Goal: Information Seeking & Learning: Learn about a topic

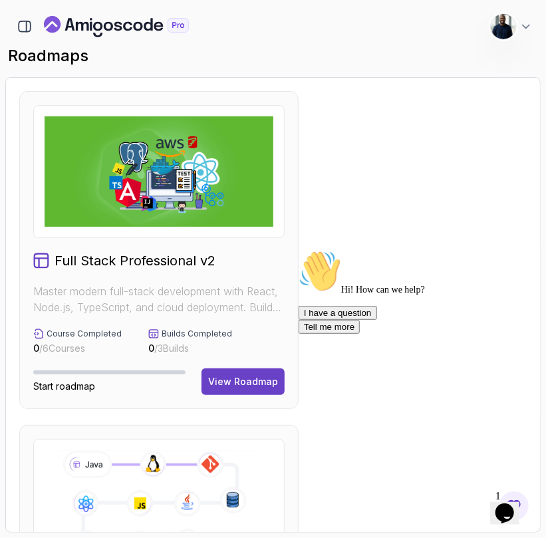
click at [298, 249] on icon "Chat attention grabber" at bounding box center [298, 249] width 0 height 0
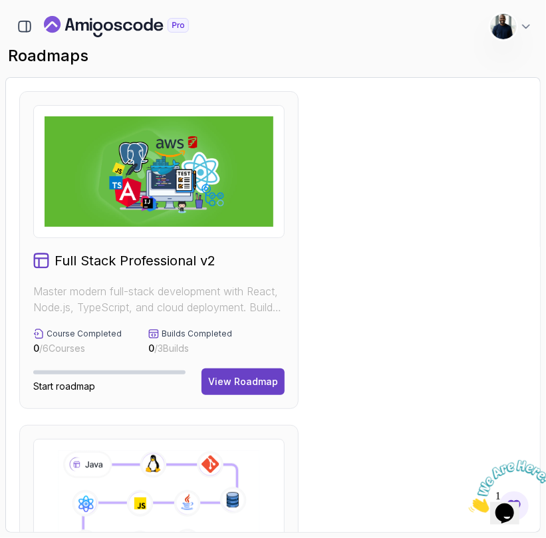
click at [27, 25] on icon "button" at bounding box center [27, 26] width 0 height 11
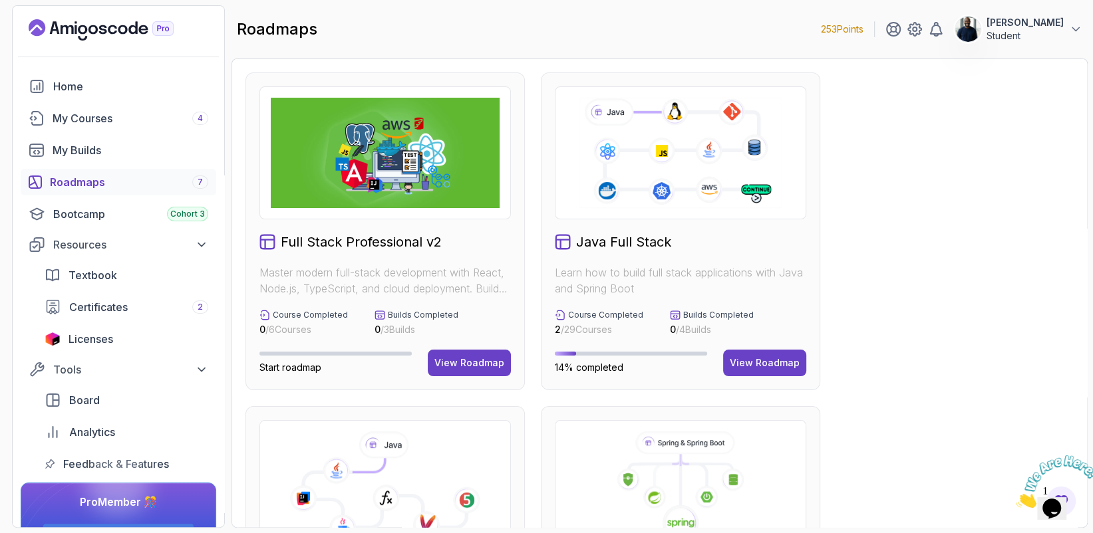
click at [113, 119] on div "My Courses 4" at bounding box center [131, 118] width 156 height 16
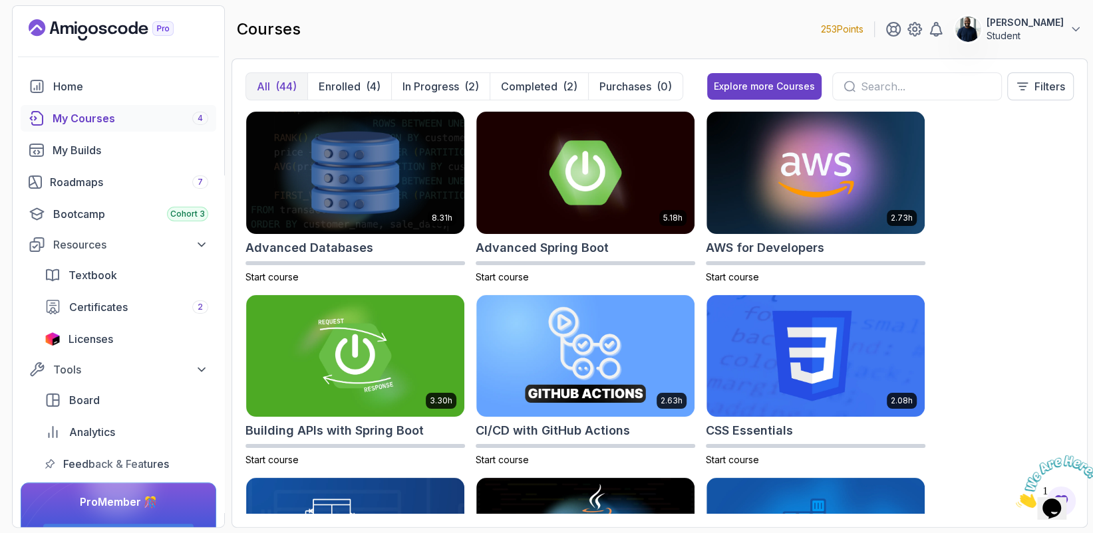
click at [451, 90] on p "In Progress" at bounding box center [430, 86] width 57 height 16
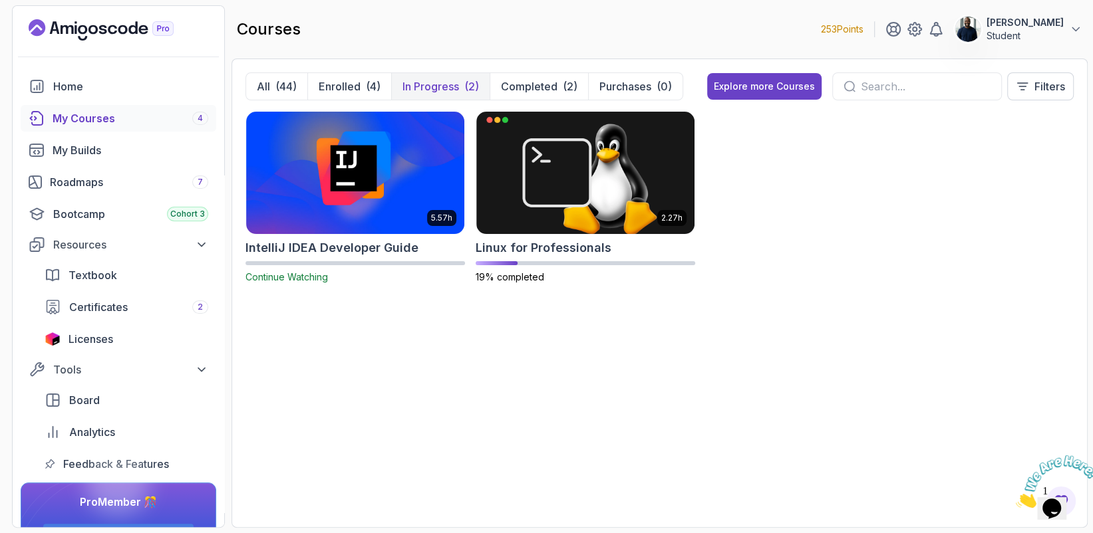
click at [329, 85] on p "Enrolled" at bounding box center [340, 86] width 42 height 16
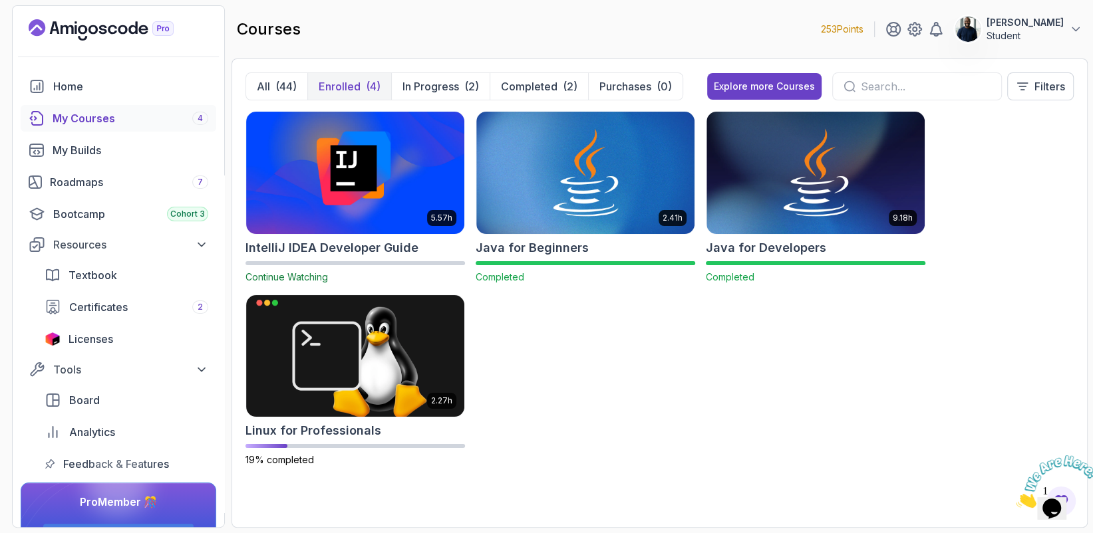
click at [257, 91] on p "All" at bounding box center [263, 86] width 13 height 16
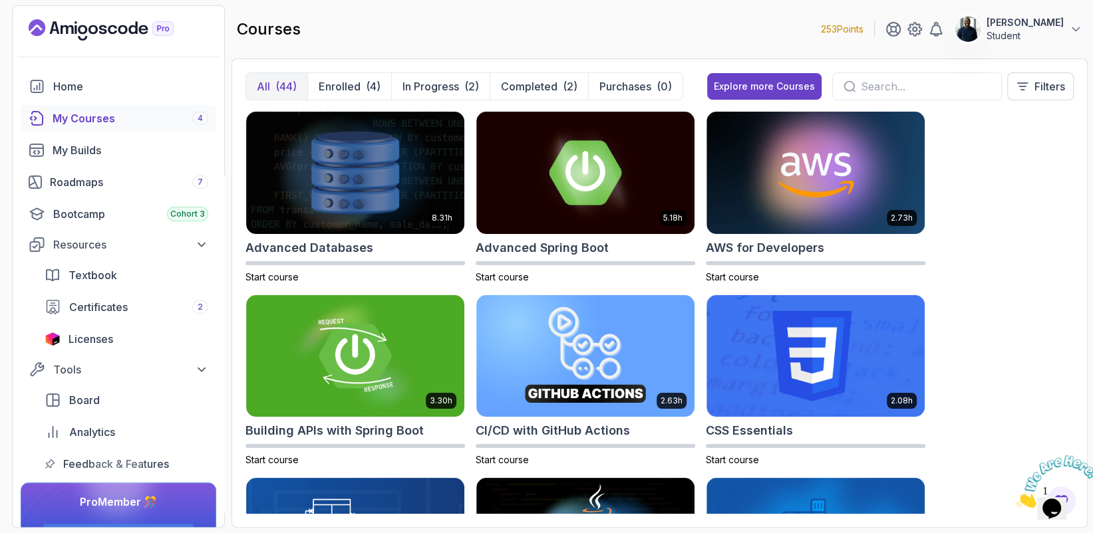
click at [78, 203] on link "Bootcamp Cohort 3" at bounding box center [119, 214] width 196 height 27
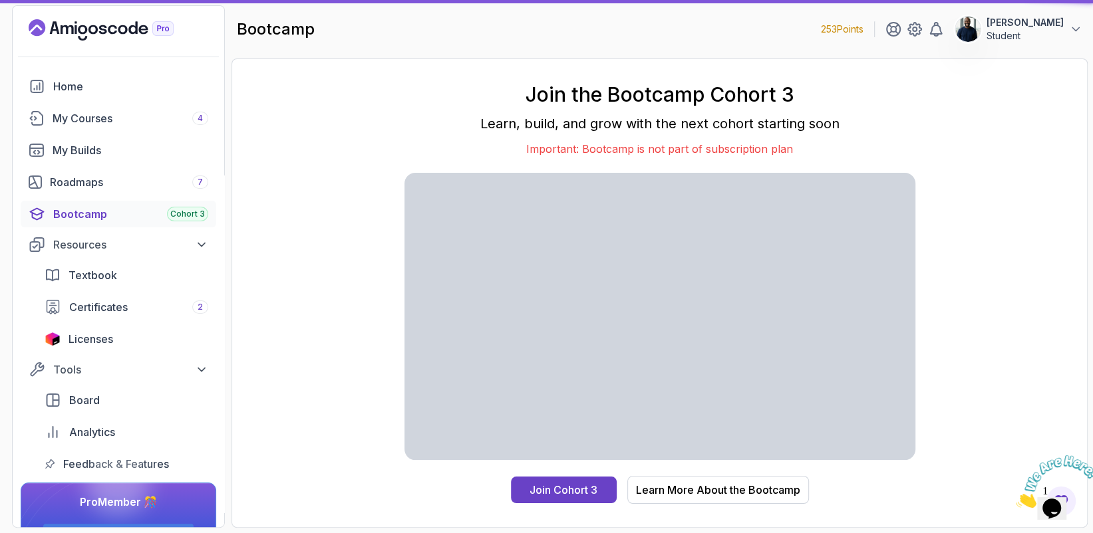
click at [77, 177] on div "Roadmaps 7" at bounding box center [129, 182] width 158 height 16
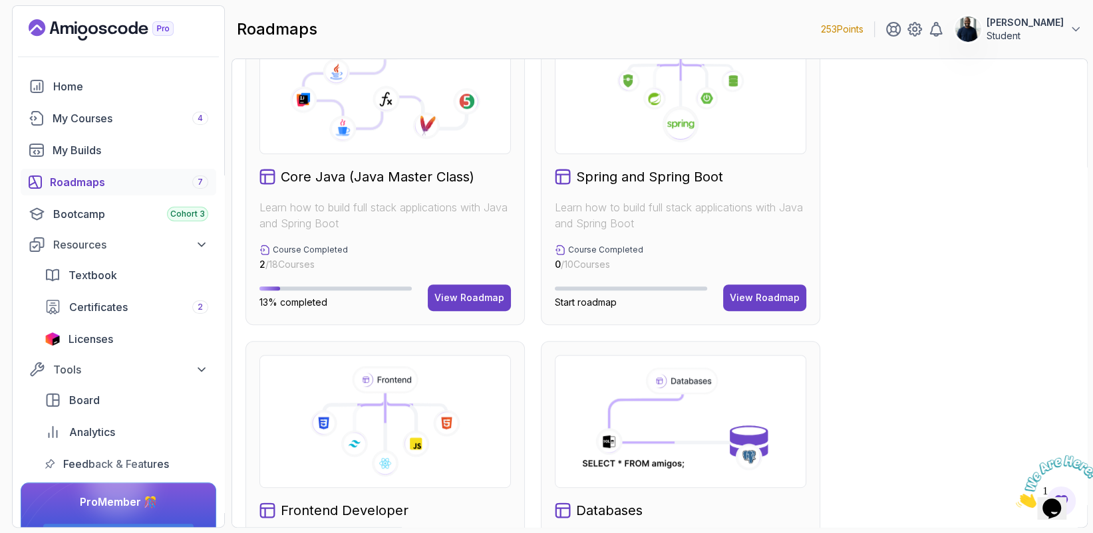
scroll to position [266, 0]
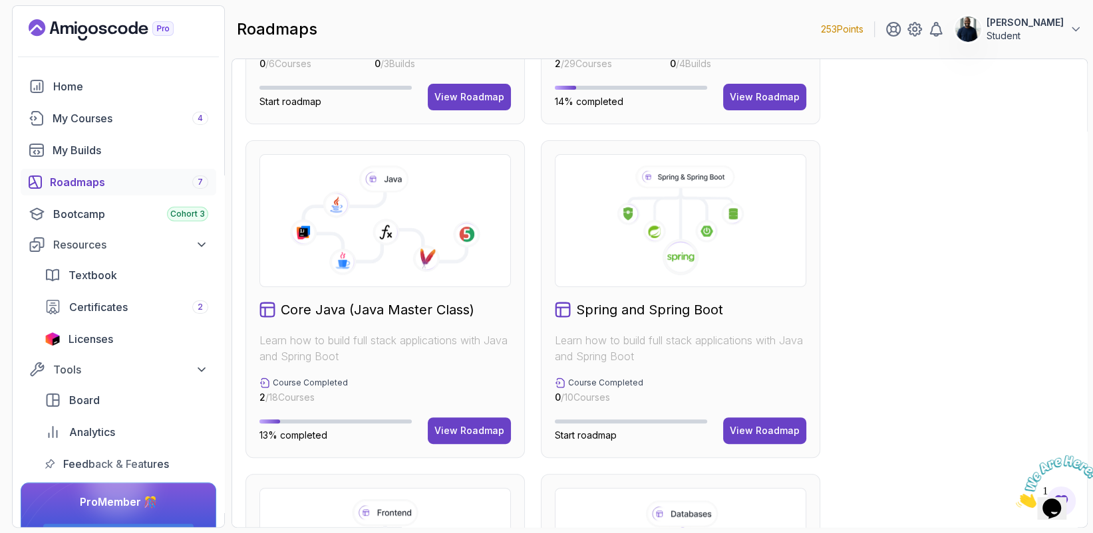
click at [463, 431] on div "View Roadmap" at bounding box center [469, 430] width 70 height 13
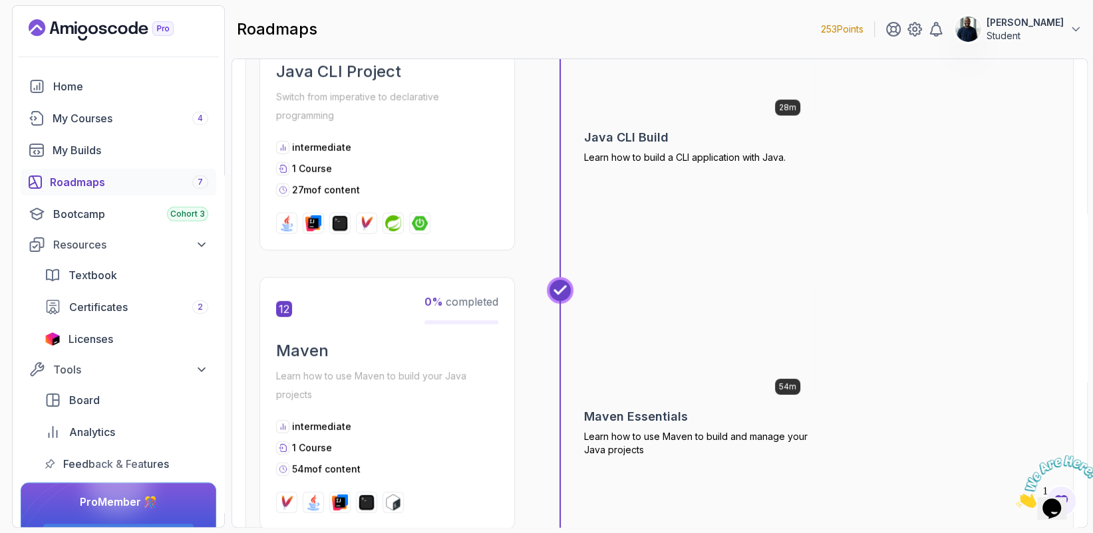
scroll to position [3204, 0]
